Goal: Navigation & Orientation: Find specific page/section

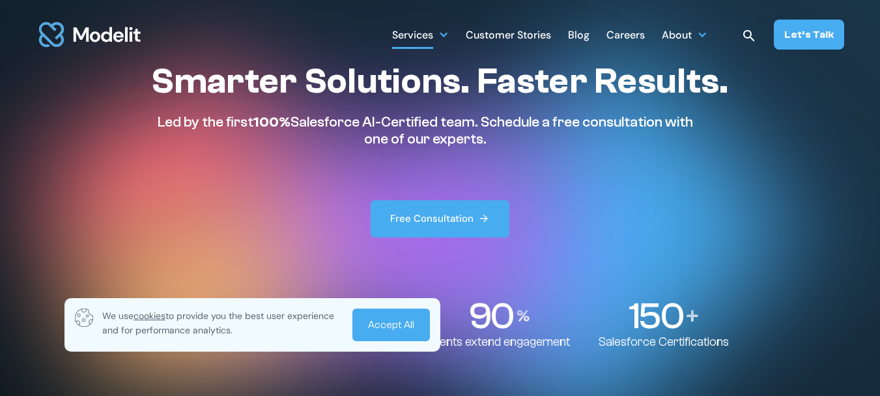
click at [428, 36] on div "Services" at bounding box center [412, 35] width 41 height 25
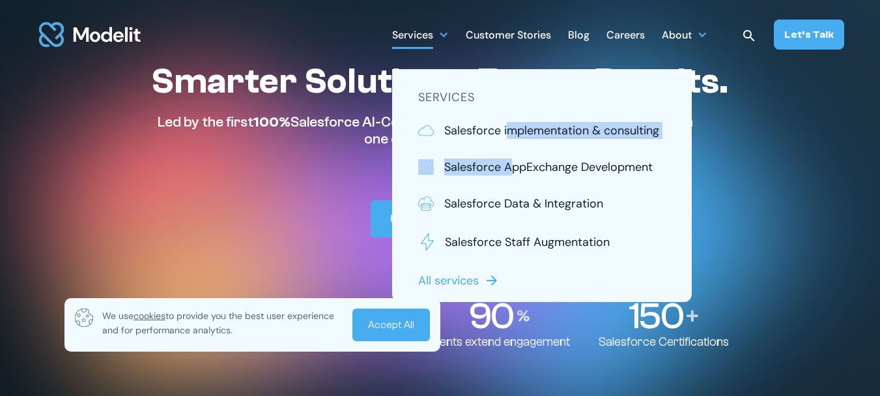
drag, startPoint x: 513, startPoint y: 147, endPoint x: 503, endPoint y: 141, distance: 11.7
click at [507, 143] on div "Salesforce implementation & consulting Salesforce AppExchange Development Sales…" at bounding box center [542, 205] width 248 height 167
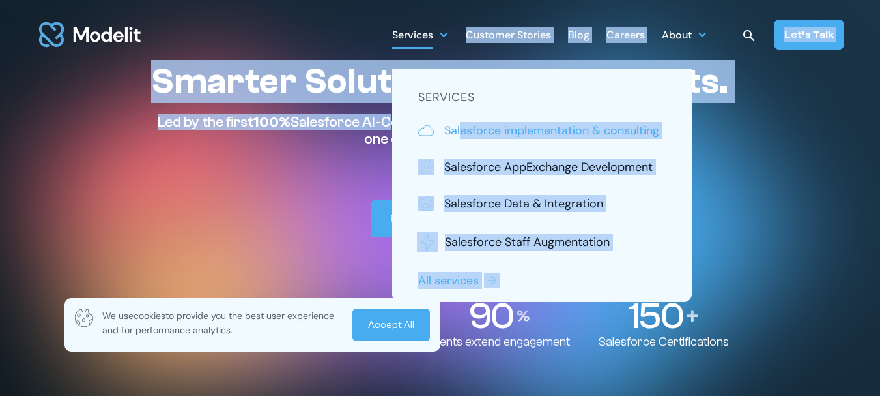
drag, startPoint x: 420, startPoint y: 134, endPoint x: 557, endPoint y: 122, distance: 136.7
click at [579, 129] on p "Salesforce implementation & consulting" at bounding box center [551, 130] width 215 height 17
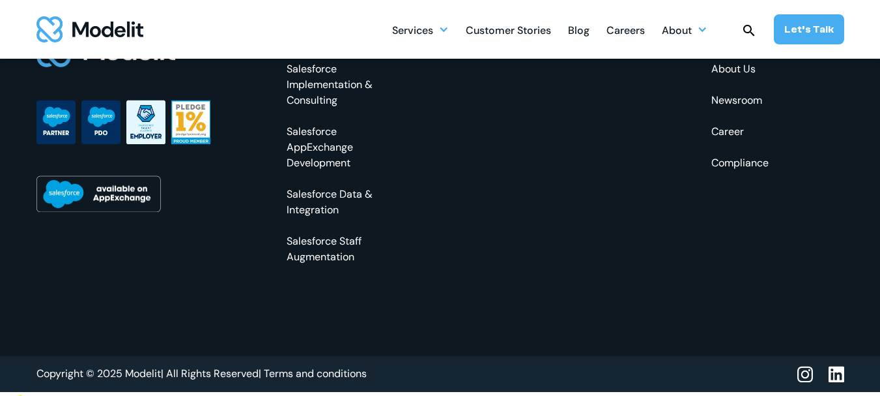
scroll to position [3386, 0]
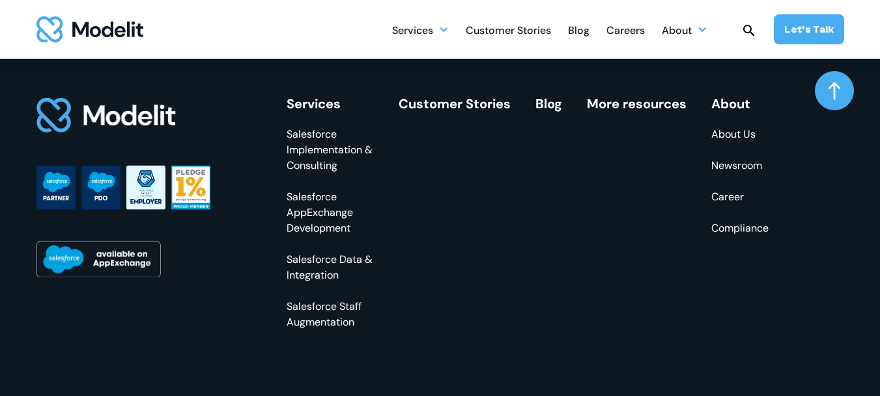
click at [310, 227] on link "Salesforce AppExchange Development" at bounding box center [330, 212] width 87 height 47
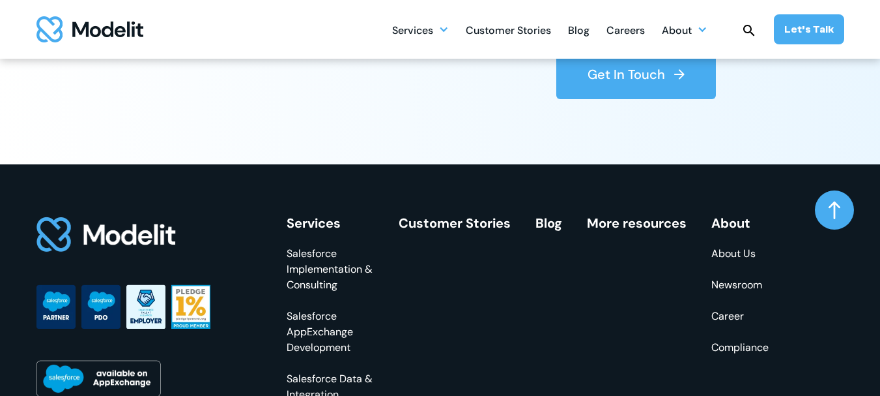
scroll to position [3139, 0]
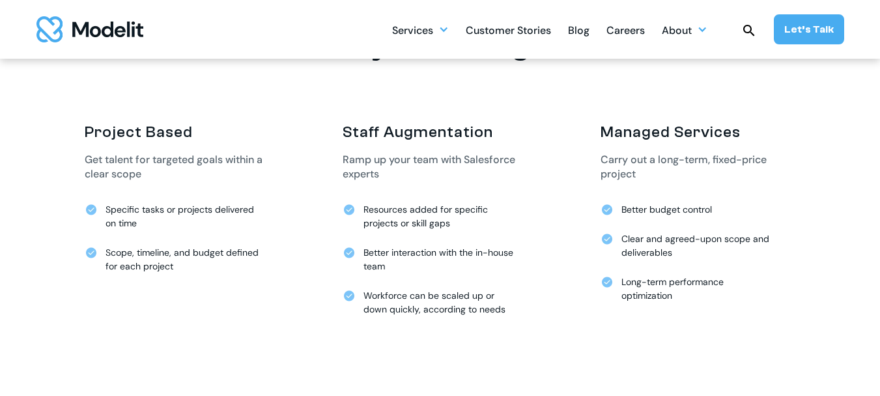
scroll to position [2542, 0]
